Goal: Navigation & Orientation: Find specific page/section

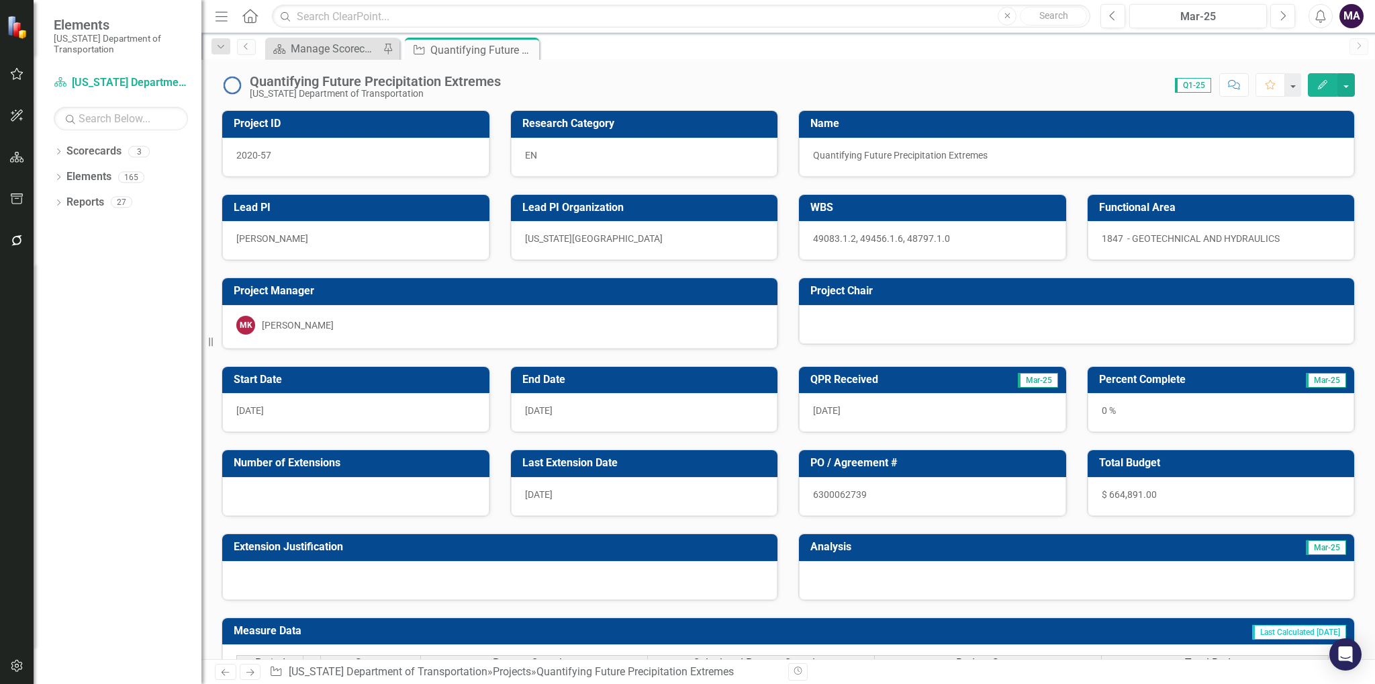
click at [0, 0] on icon "Close" at bounding box center [0, 0] width 0 height 0
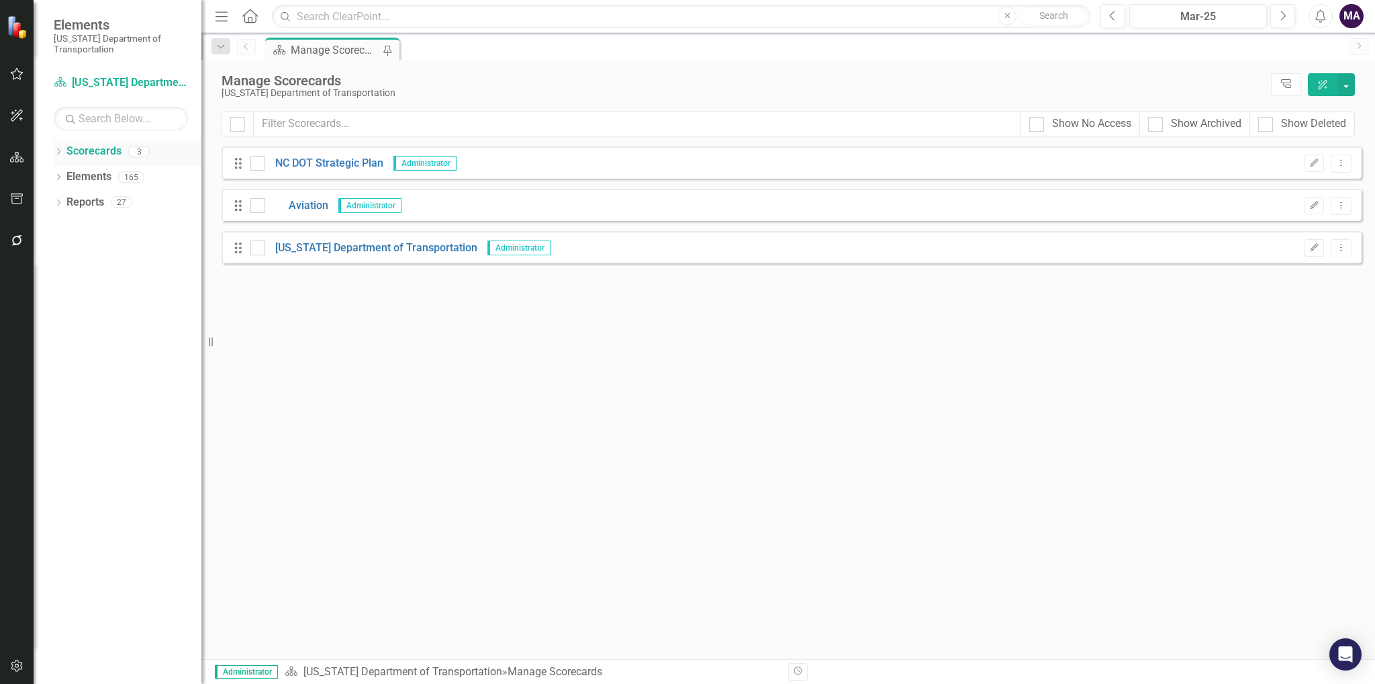
click at [83, 148] on link "Scorecards" at bounding box center [93, 151] width 55 height 15
click at [352, 161] on link "NC DOT Strategic Plan" at bounding box center [324, 163] width 118 height 15
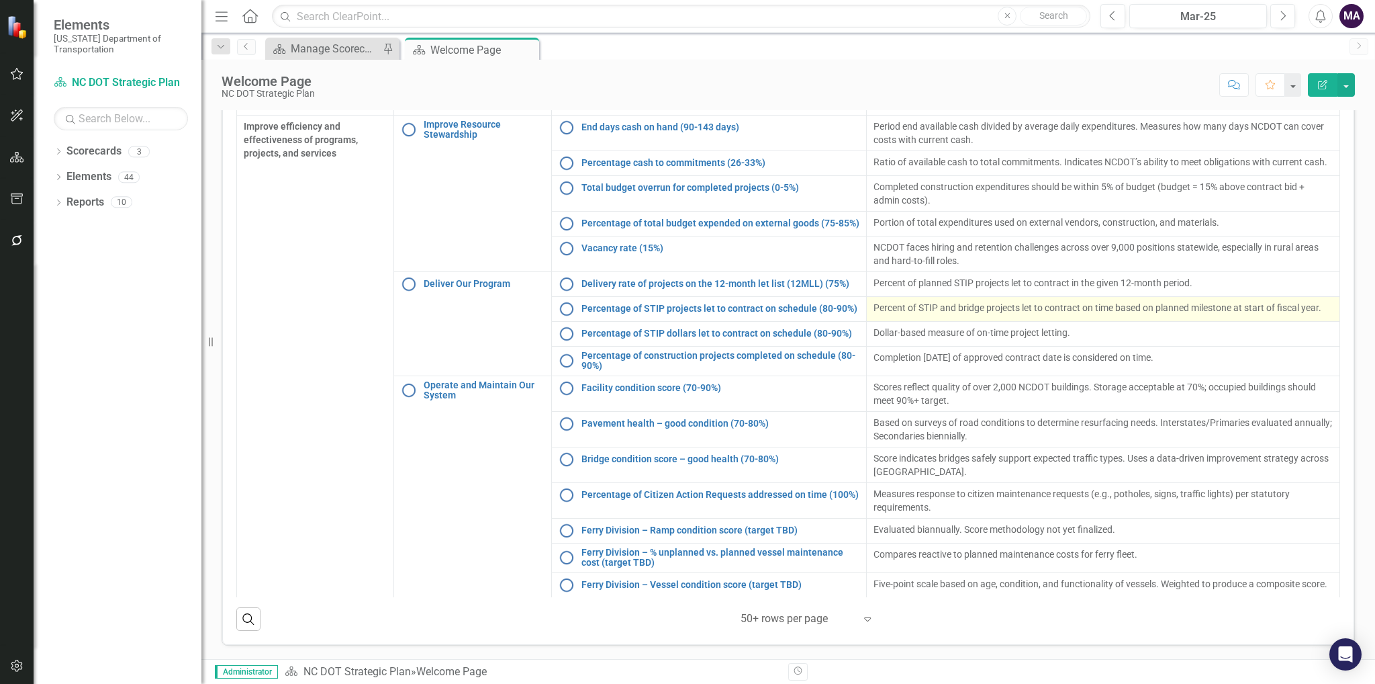
scroll to position [637, 0]
click at [81, 152] on link "Scorecards" at bounding box center [93, 151] width 55 height 15
